Goal: Task Accomplishment & Management: Use online tool/utility

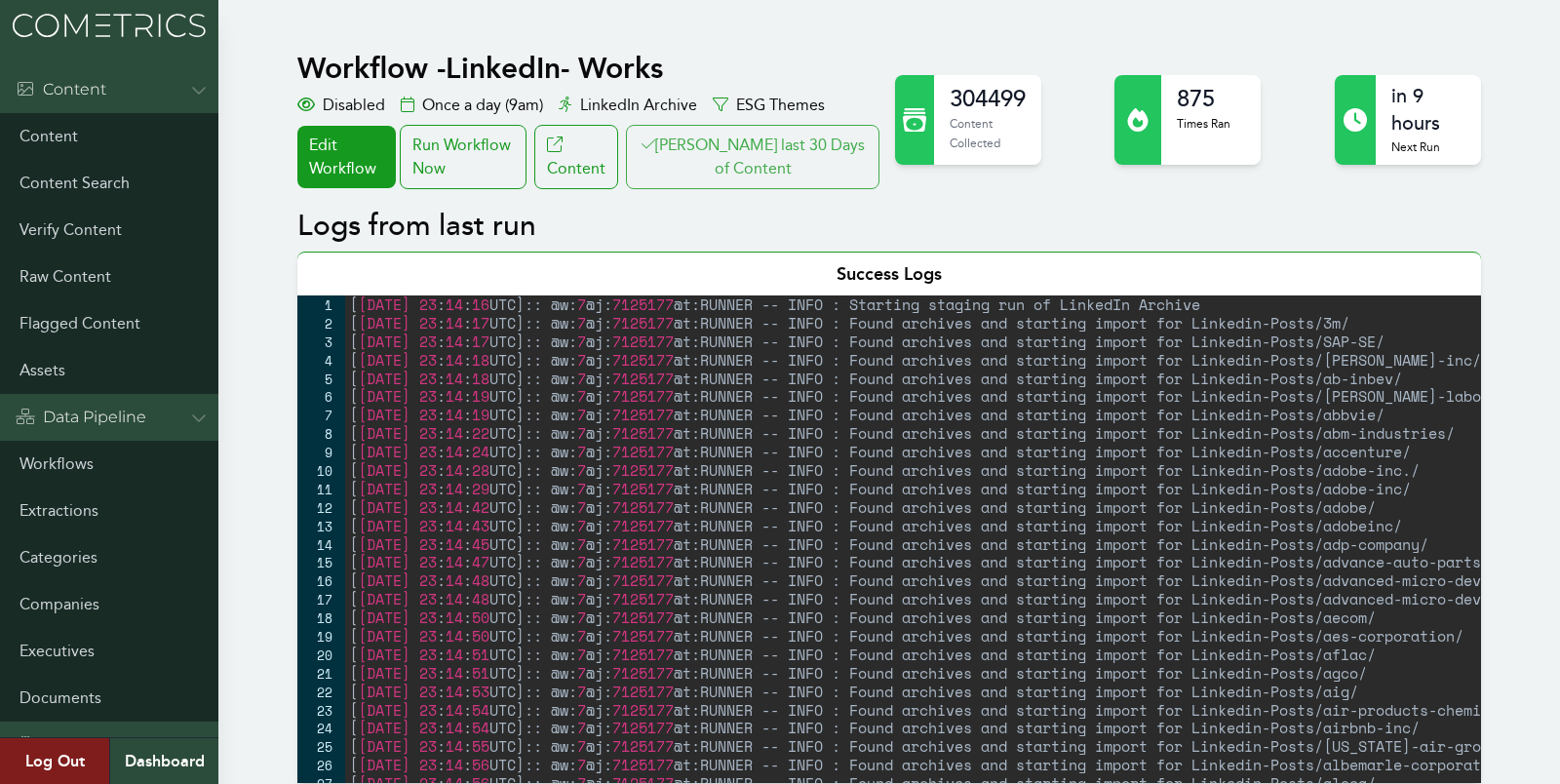
click at [757, 154] on button "[PERSON_NAME] last 30 Days of Content" at bounding box center [752, 157] width 254 height 65
